Goal: Download file/media

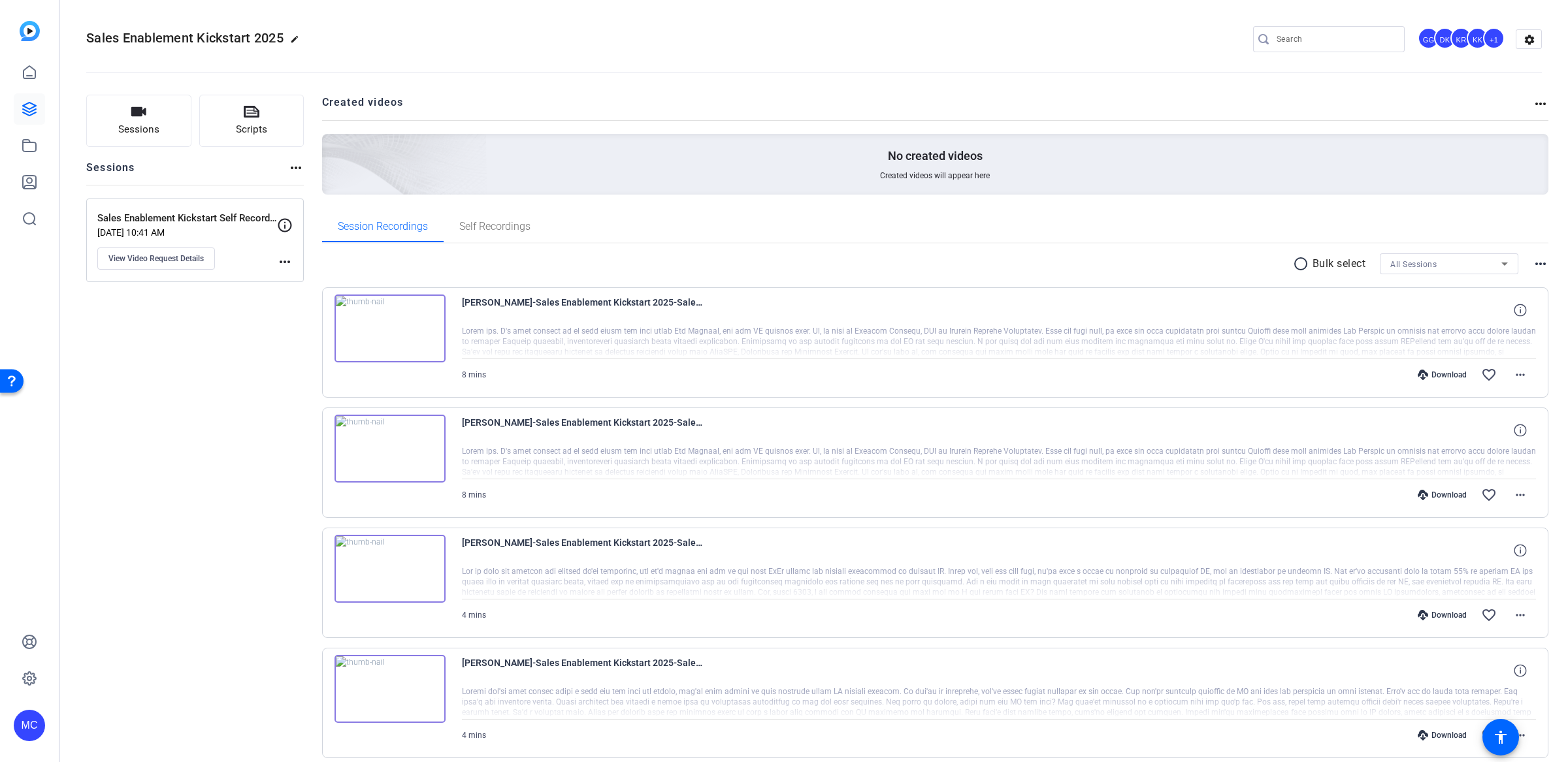
click at [672, 31] on div "Sales Enablement Kickstart 2025 edit GG DK KR KK +1 settings" at bounding box center [814, 39] width 1456 height 20
click at [1513, 374] on mat-icon "more_horiz" at bounding box center [1521, 375] width 16 height 16
click at [1499, 433] on span "Download MP4" at bounding box center [1478, 434] width 78 height 16
click at [1513, 374] on mat-icon "more_horiz" at bounding box center [1521, 375] width 16 height 16
click at [1306, 373] on div at bounding box center [784, 381] width 1568 height 762
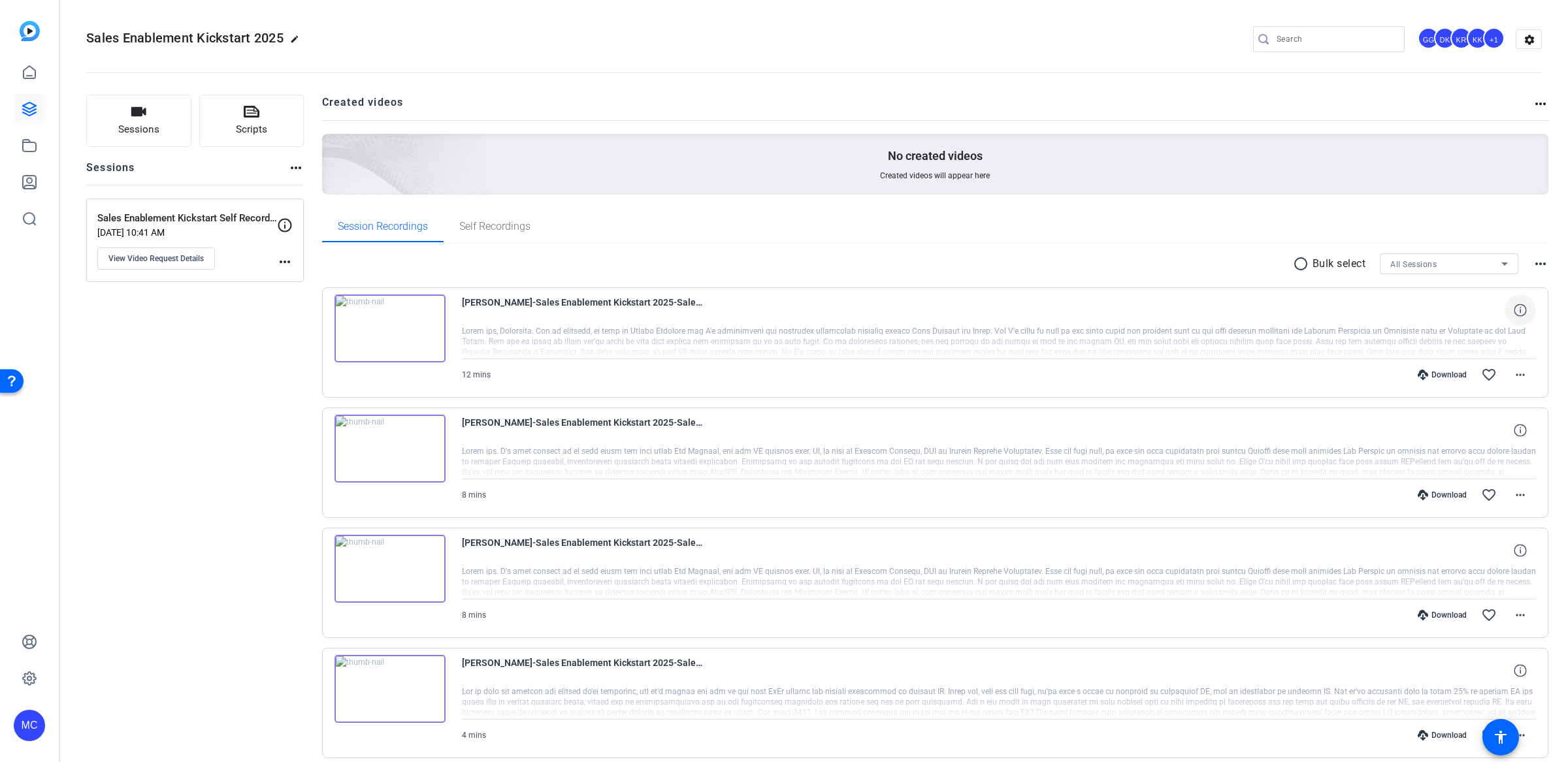
click at [1515, 306] on icon at bounding box center [1520, 310] width 13 height 13
click at [1513, 371] on mat-icon "more_horiz" at bounding box center [1521, 375] width 16 height 16
click at [1532, 267] on div at bounding box center [784, 381] width 1568 height 762
click at [1534, 262] on mat-icon "more_horiz" at bounding box center [1541, 264] width 16 height 16
click at [1534, 262] on div at bounding box center [784, 381] width 1568 height 762
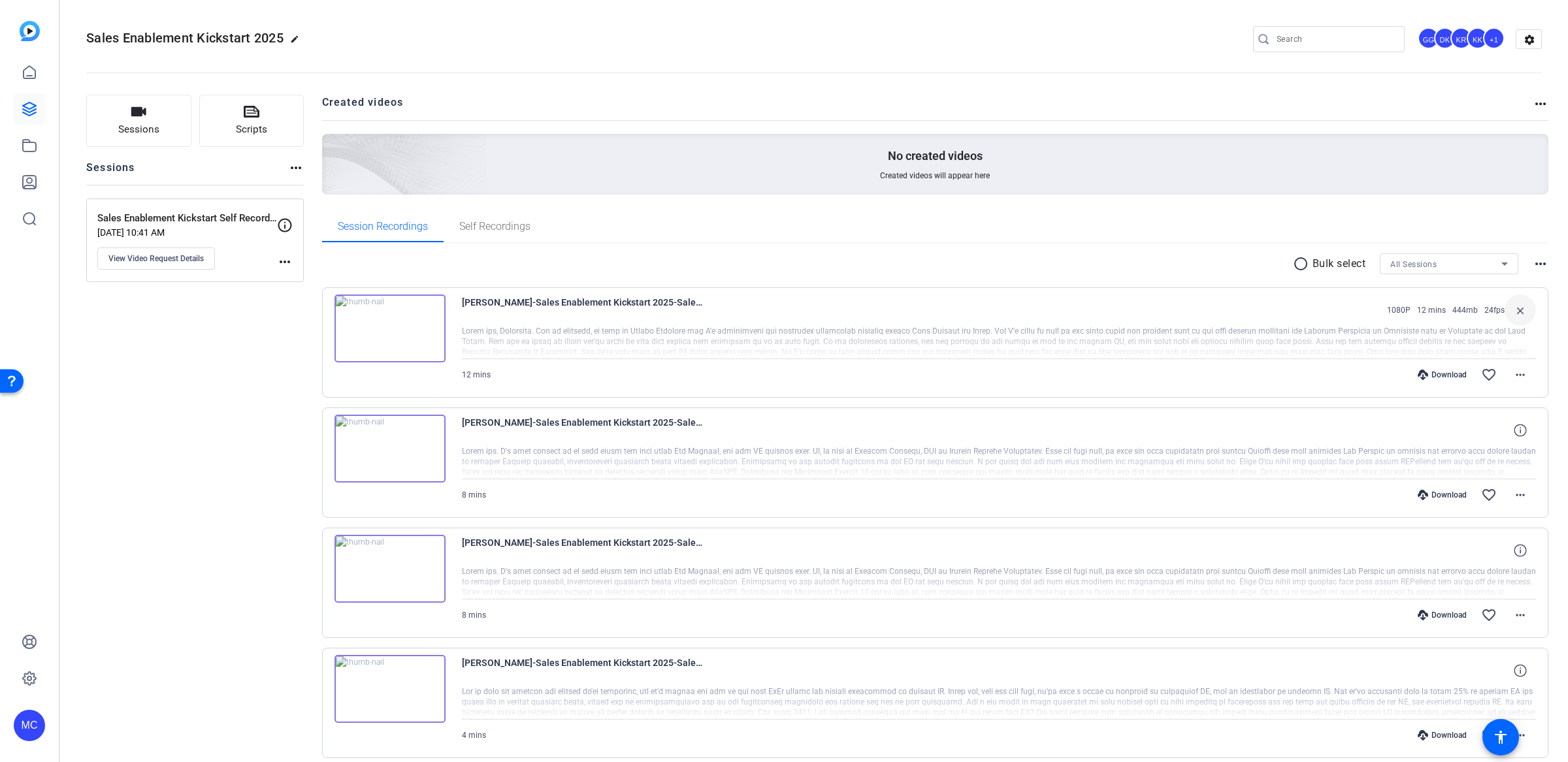
click at [1476, 339] on div at bounding box center [999, 342] width 1075 height 33
click at [540, 313] on span "[PERSON_NAME]-Sales Enablement Kickstart 2025-Sales Enablement Kickstart Self R…" at bounding box center [583, 310] width 242 height 31
click at [1520, 374] on span at bounding box center [1520, 375] width 31 height 31
click at [1117, 271] on div at bounding box center [784, 381] width 1568 height 762
